Goal: Book appointment/travel/reservation

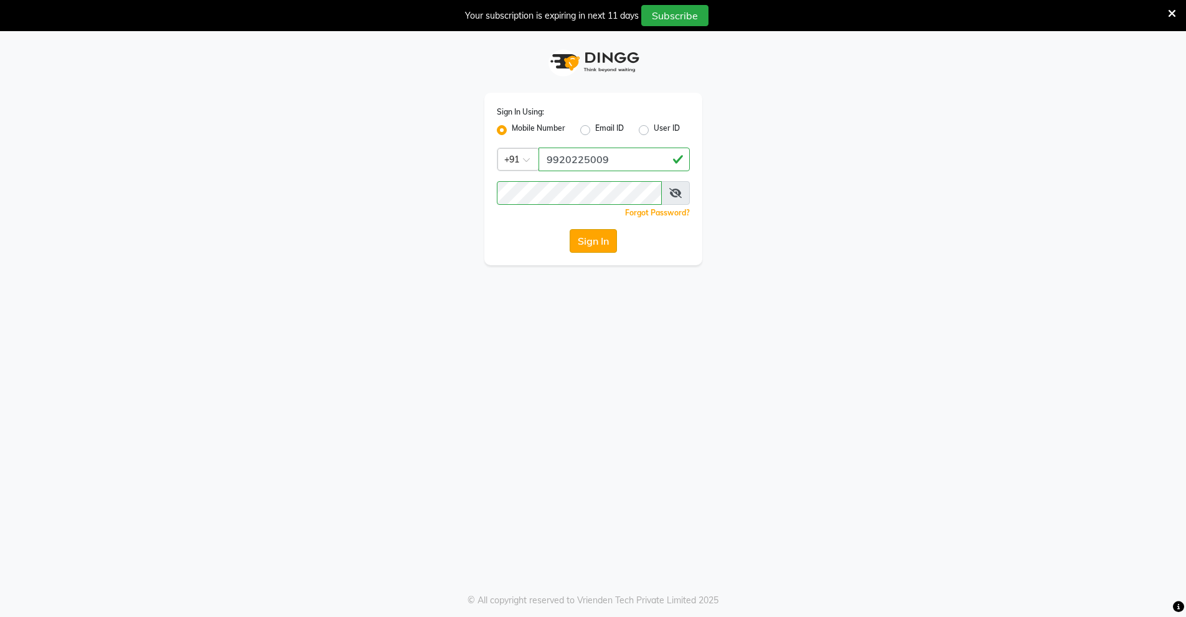
click at [592, 242] on button "Sign In" at bounding box center [593, 241] width 47 height 24
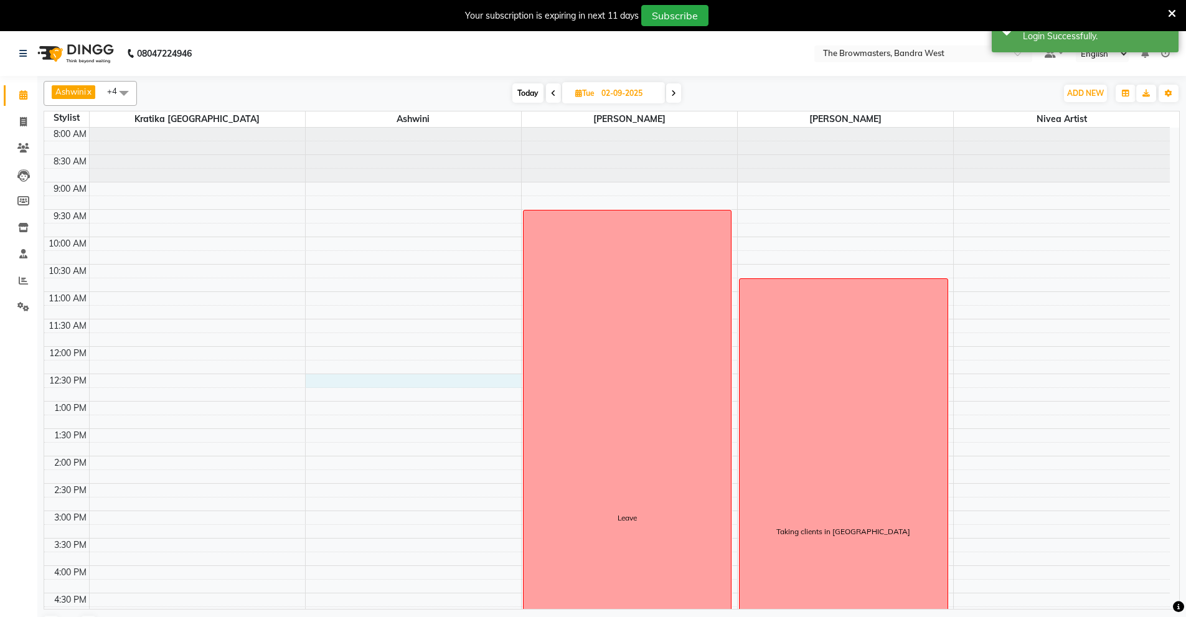
click at [310, 377] on div "8:00 AM 8:30 AM 9:00 AM 9:30 AM 10:00 AM 10:30 AM 11:00 AM 11:30 AM 12:00 PM 12…" at bounding box center [607, 484] width 1126 height 712
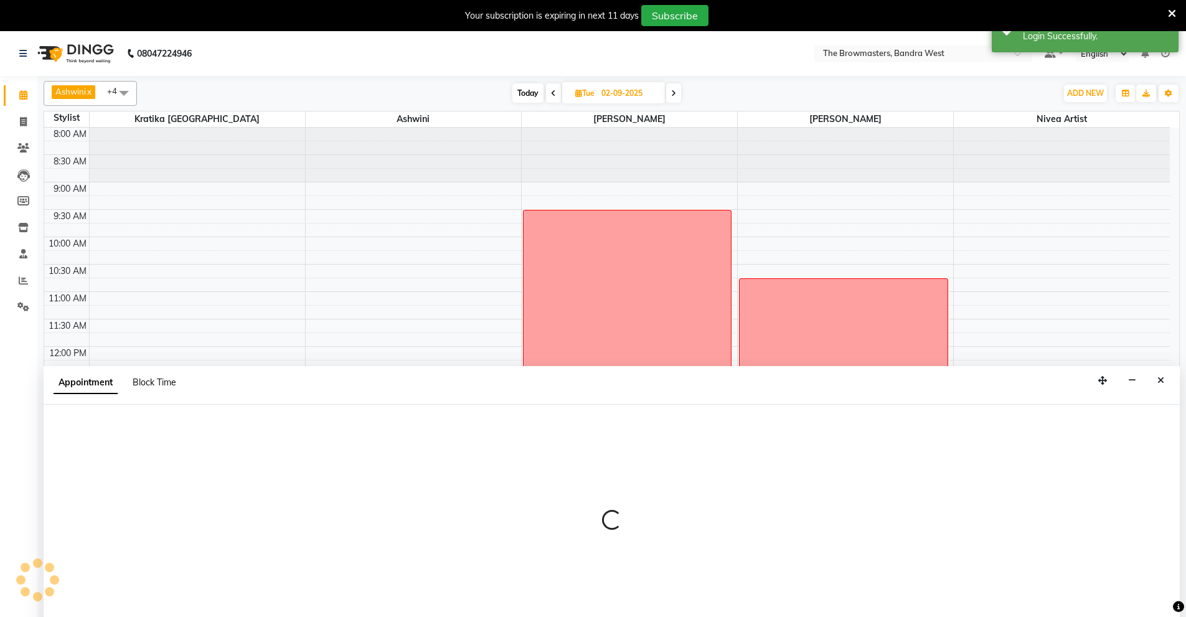
select select "64306"
select select "750"
select select "tentative"
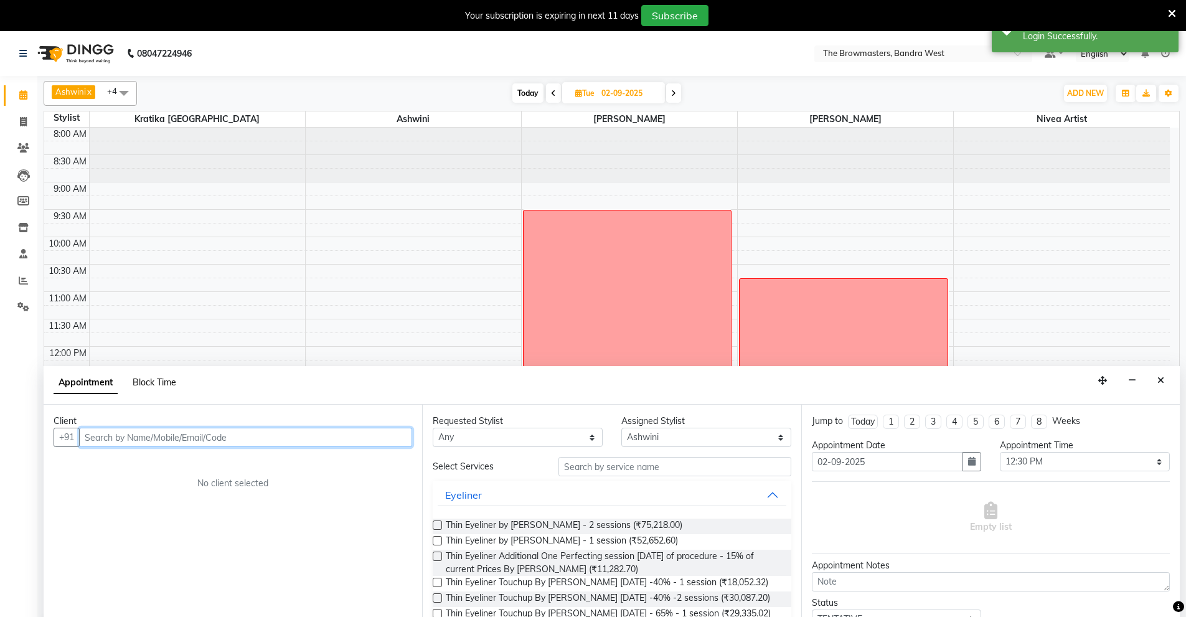
scroll to position [31, 0]
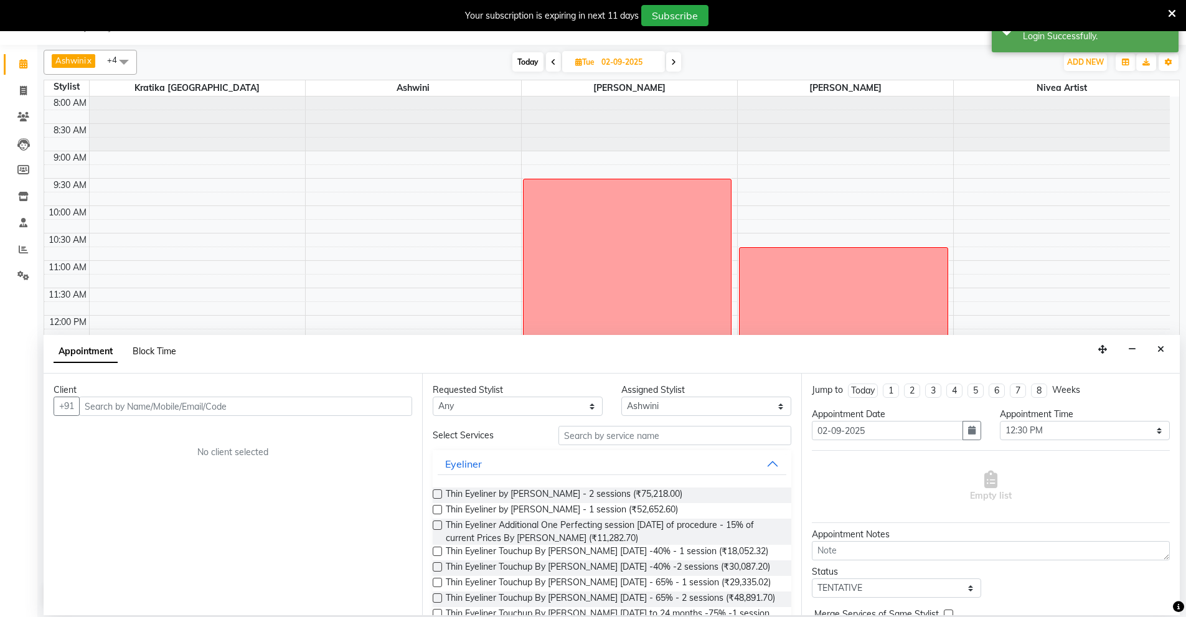
click at [153, 355] on span "Block Time" at bounding box center [155, 351] width 44 height 11
select select "64306"
select select "750"
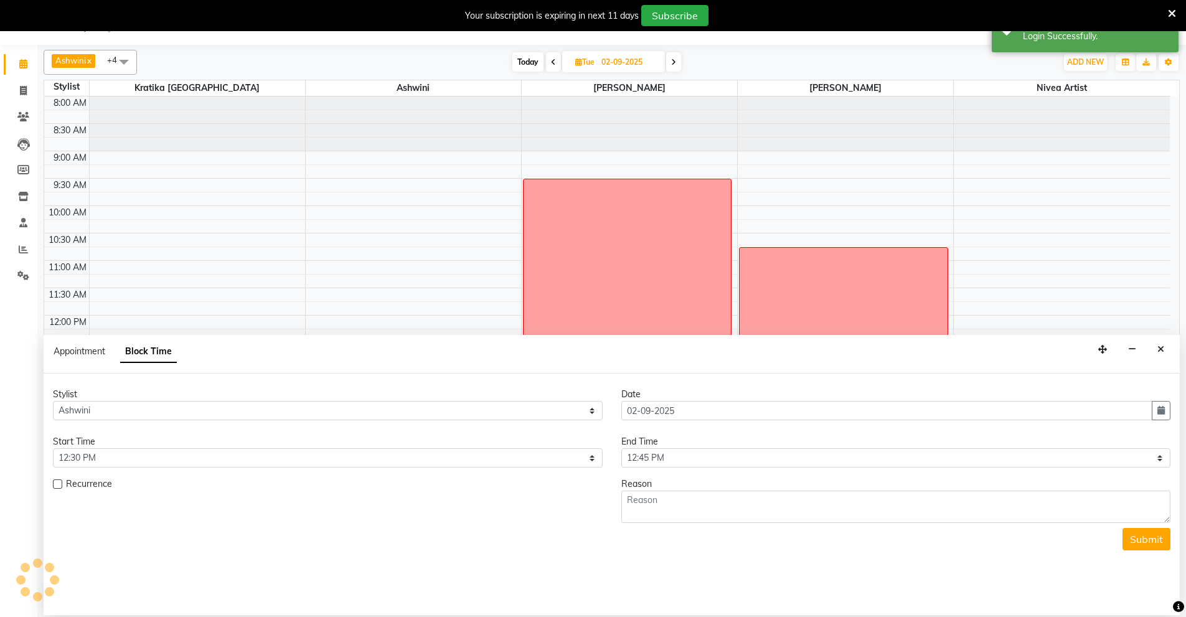
scroll to position [230, 0]
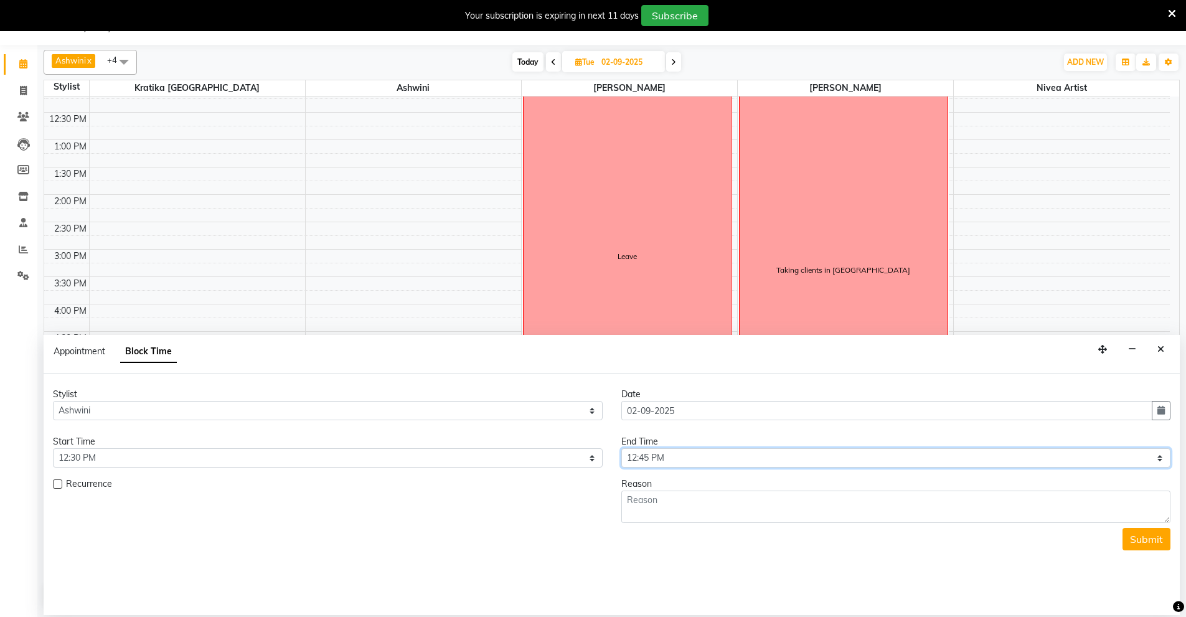
click at [651, 460] on select "Select 09:00 AM 09:15 AM 09:30 AM 09:45 AM 10:00 AM 10:15 AM 10:30 AM 10:45 AM …" at bounding box center [897, 457] width 550 height 19
click at [622, 448] on select "Select 09:00 AM 09:15 AM 09:30 AM 09:45 AM 10:00 AM 10:15 AM 10:30 AM 10:45 AM …" at bounding box center [897, 457] width 550 height 19
click at [638, 503] on textarea at bounding box center [897, 507] width 550 height 32
click at [663, 458] on select "Select 09:00 AM 09:15 AM 09:30 AM 09:45 AM 10:00 AM 10:15 AM 10:30 AM 10:45 AM …" at bounding box center [897, 457] width 550 height 19
select select "780"
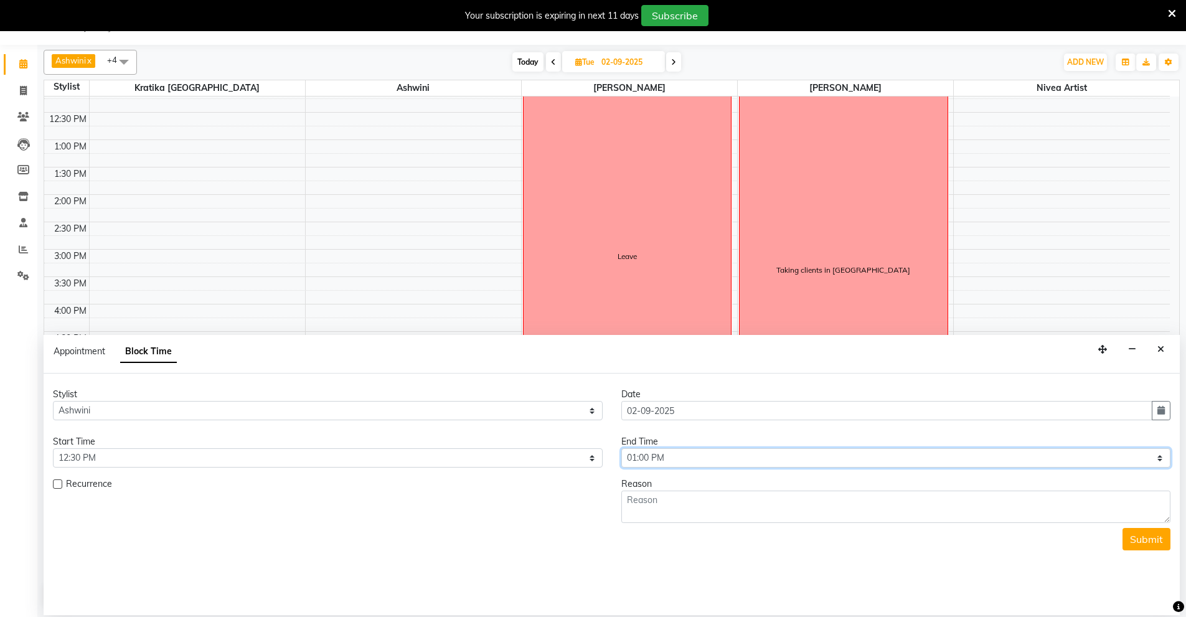
click at [622, 448] on select "Select 09:00 AM 09:15 AM 09:30 AM 09:45 AM 10:00 AM 10:15 AM 10:30 AM 10:45 AM …" at bounding box center [897, 457] width 550 height 19
click at [630, 503] on textarea at bounding box center [897, 507] width 550 height 32
click at [625, 501] on textarea "consulation" at bounding box center [897, 507] width 550 height 32
click at [748, 495] on textarea "Arsh lips consulation" at bounding box center [897, 507] width 550 height 32
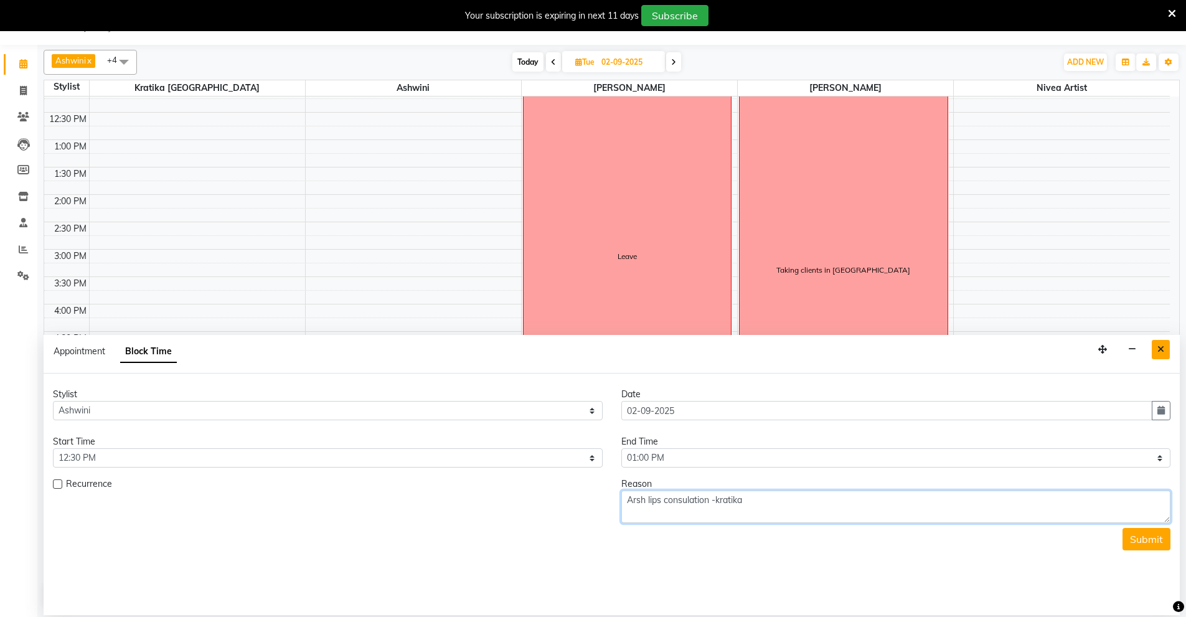
type textarea "Arsh lips consulation -kratika"
click at [1156, 353] on button "Close" at bounding box center [1161, 349] width 18 height 19
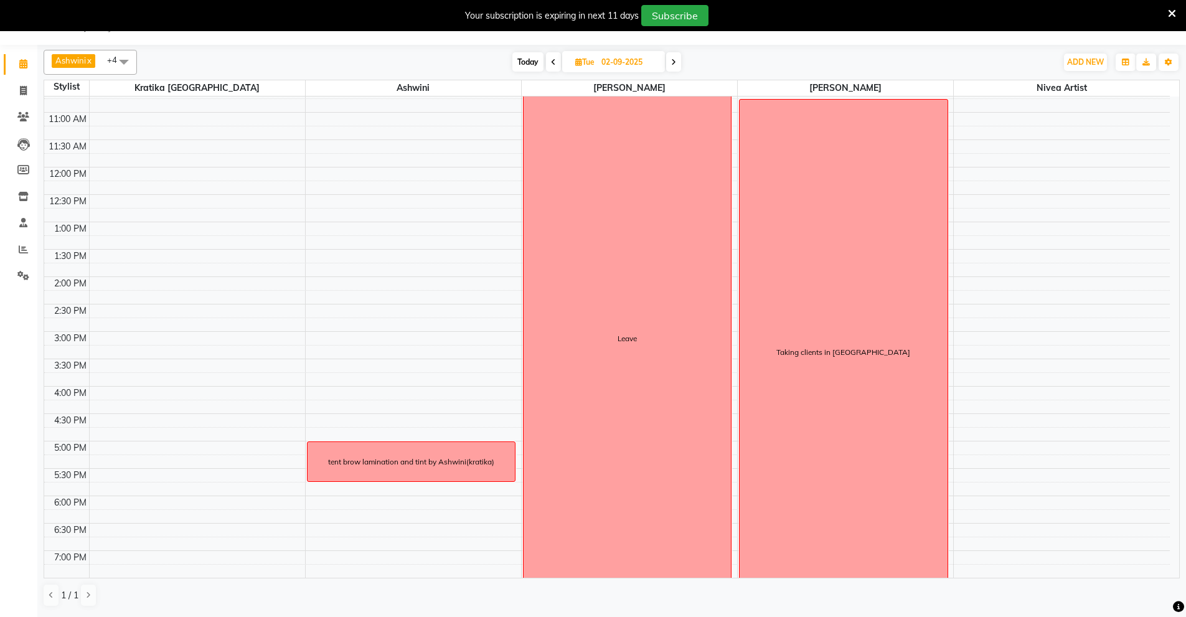
scroll to position [120, 0]
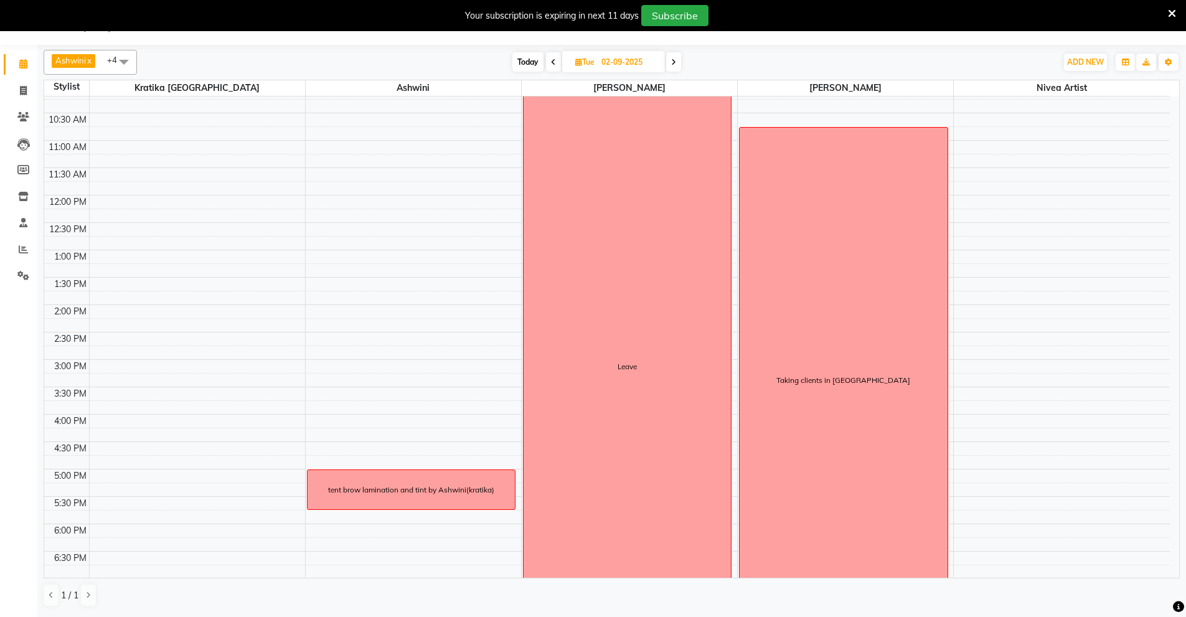
click at [614, 62] on input "02-09-2025" at bounding box center [629, 62] width 62 height 19
select select "9"
select select "2025"
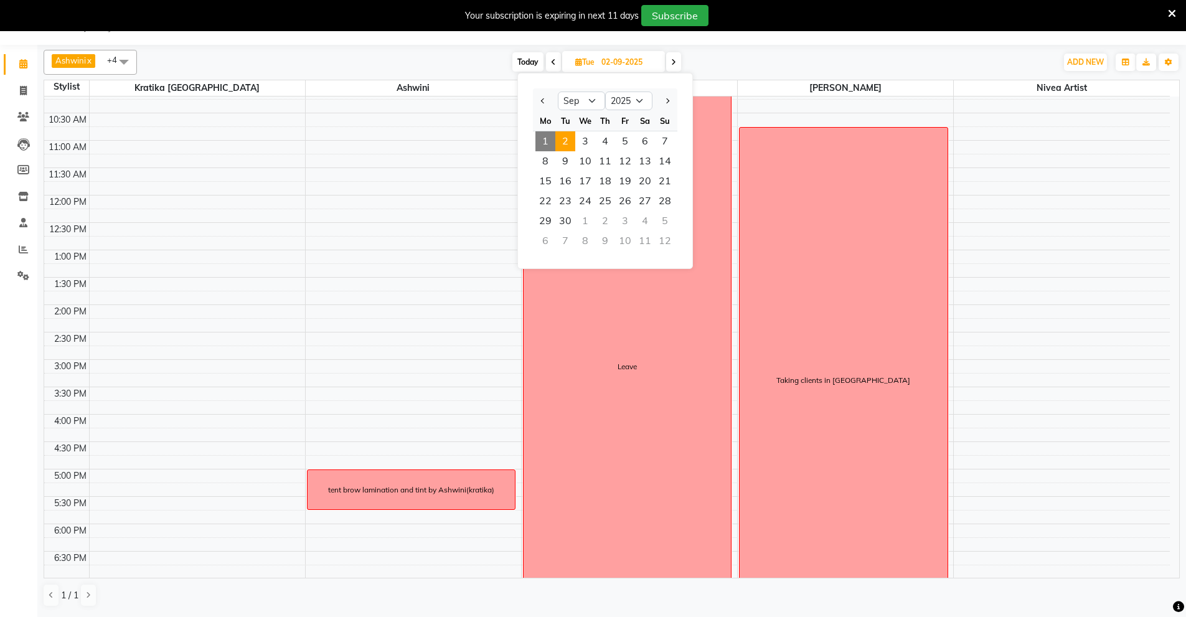
click at [547, 138] on span "1" at bounding box center [546, 141] width 20 height 20
type input "[DATE]"
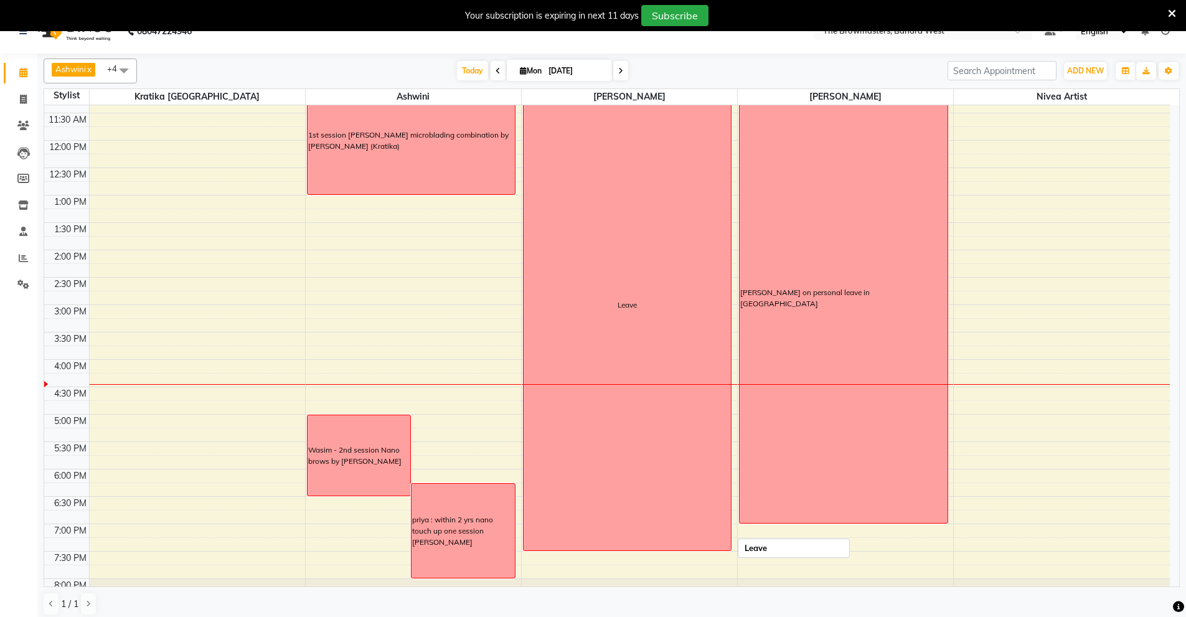
scroll to position [134, 0]
